Goal: Information Seeking & Learning: Learn about a topic

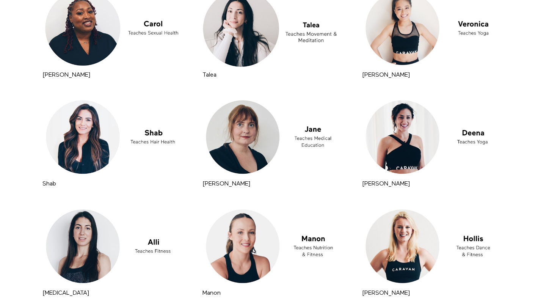
scroll to position [2572, 0]
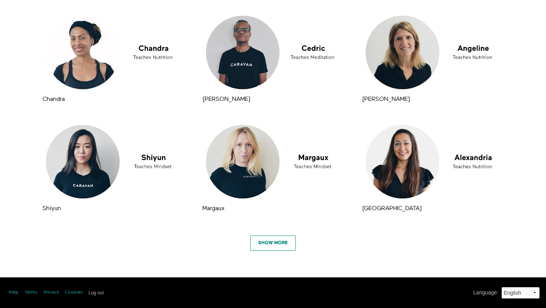
click at [275, 247] on link "Show More" at bounding box center [272, 242] width 45 height 15
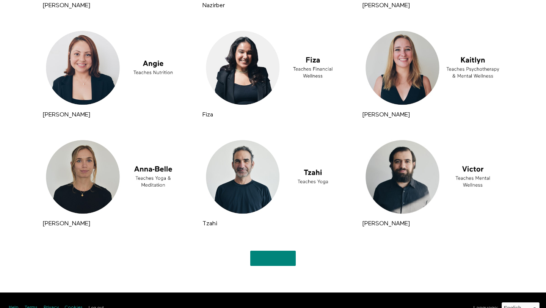
scroll to position [3443, 0]
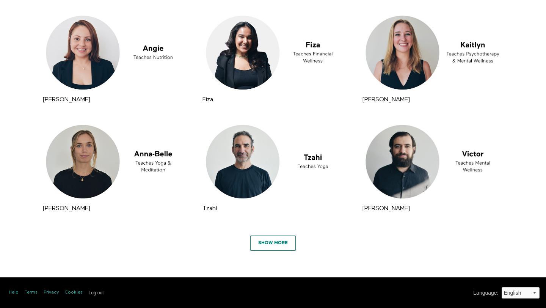
click at [282, 247] on link "Show More" at bounding box center [272, 242] width 45 height 15
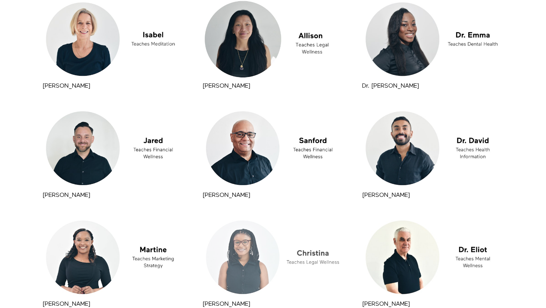
scroll to position [4408, 0]
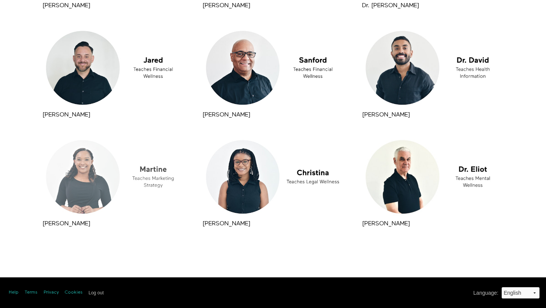
click at [80, 176] on div at bounding box center [113, 176] width 145 height 81
